Goal: Find specific page/section: Find specific page/section

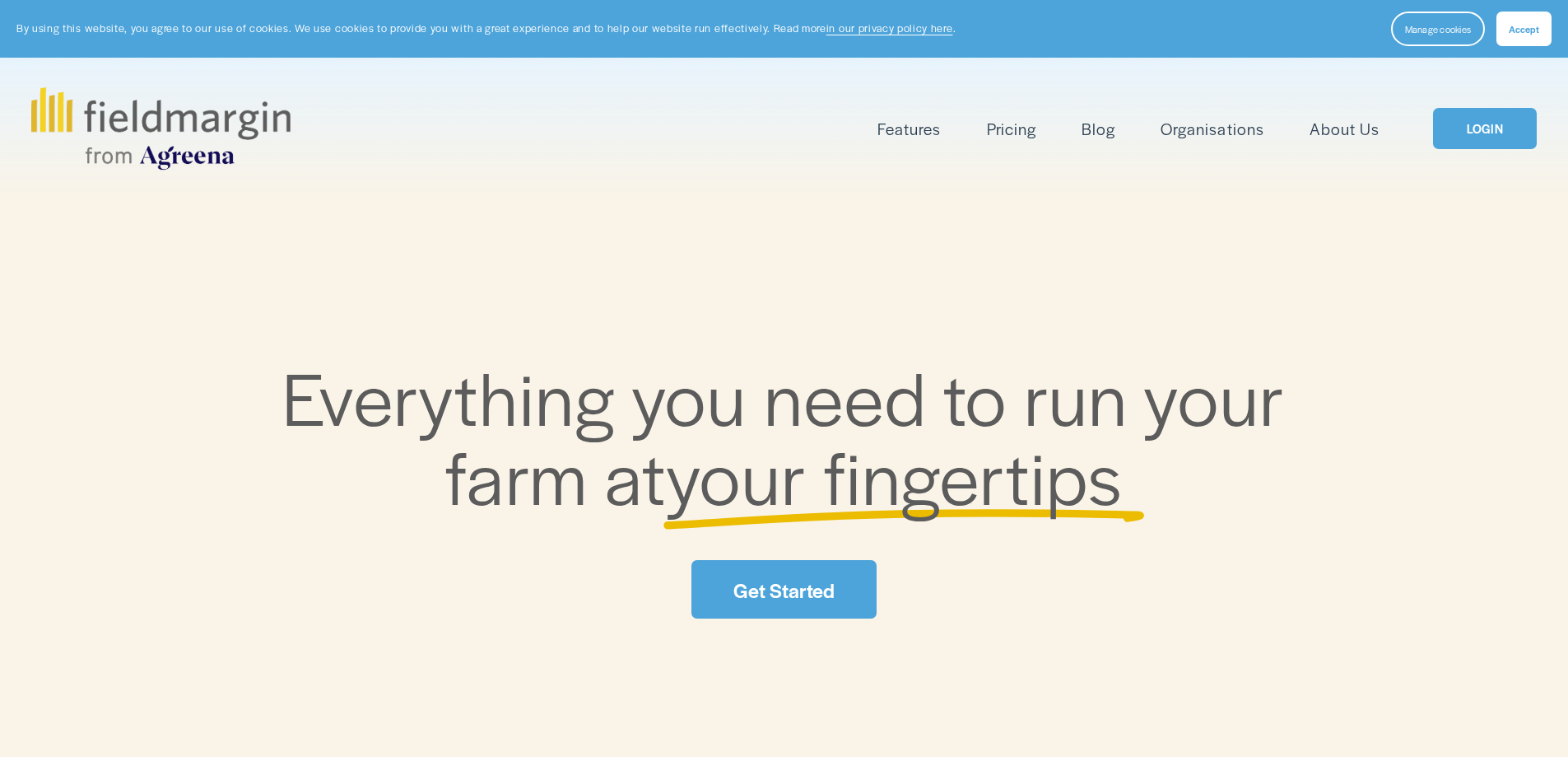
click at [1471, 122] on link "LOGIN" at bounding box center [1485, 129] width 104 height 42
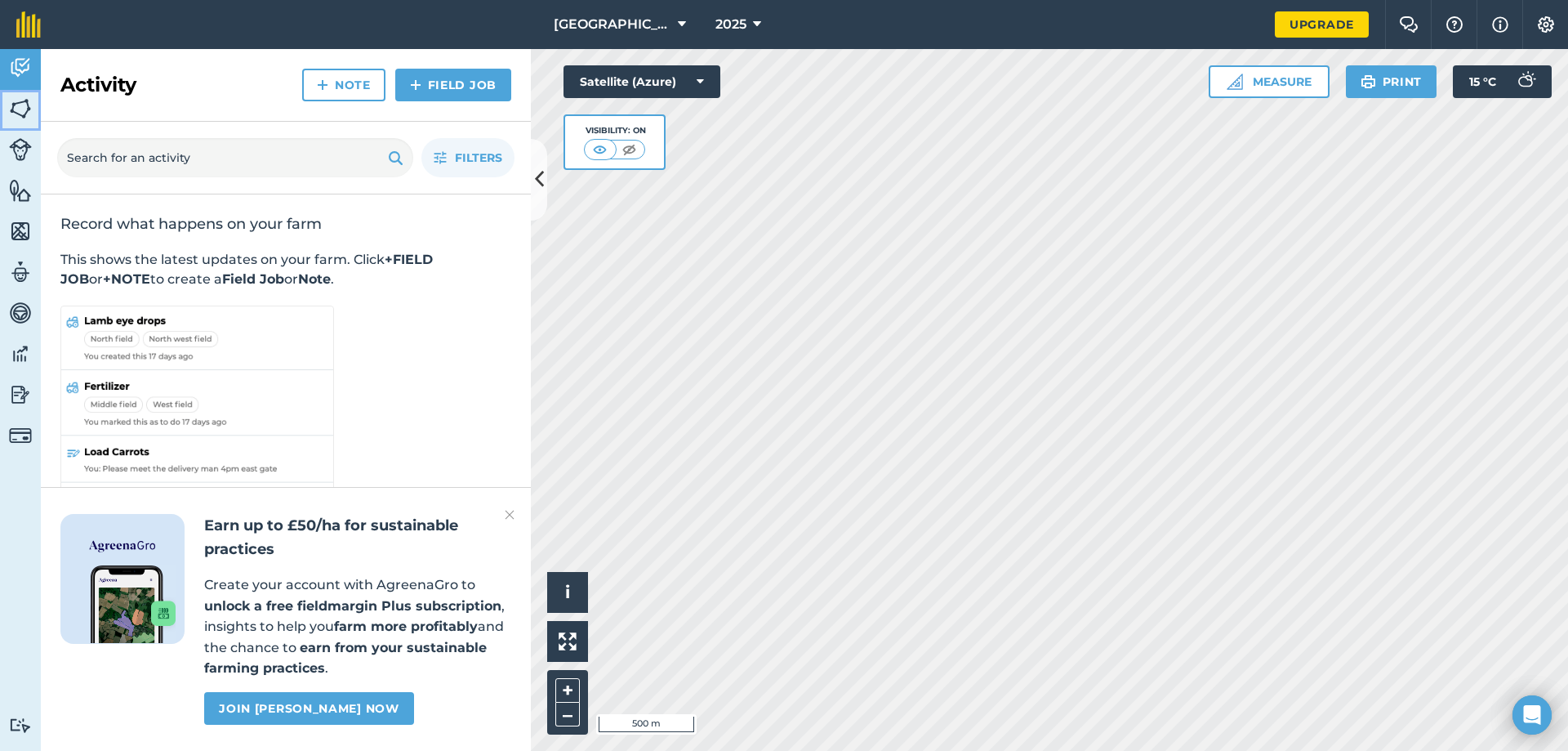
click at [15, 112] on img at bounding box center [20, 108] width 23 height 25
